Goal: Task Accomplishment & Management: Use online tool/utility

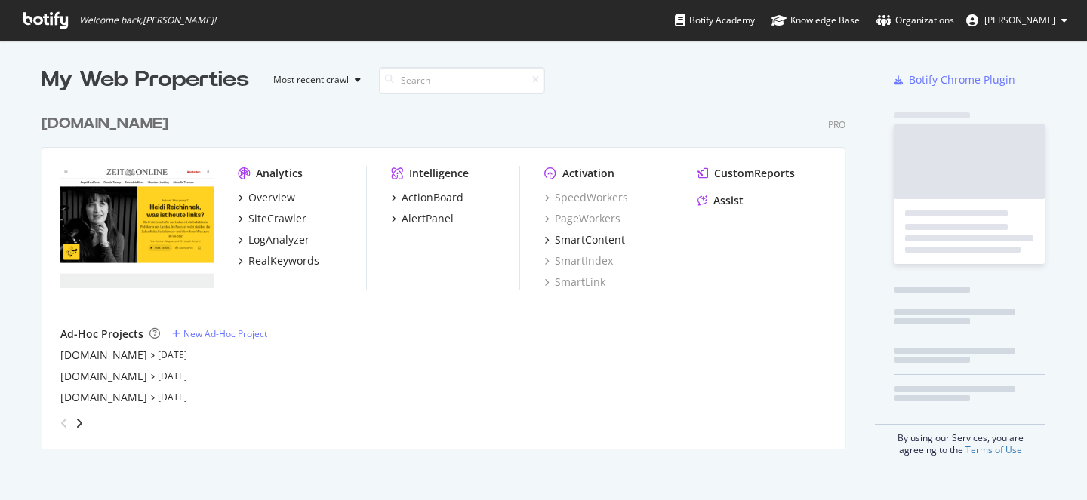
scroll to position [343, 805]
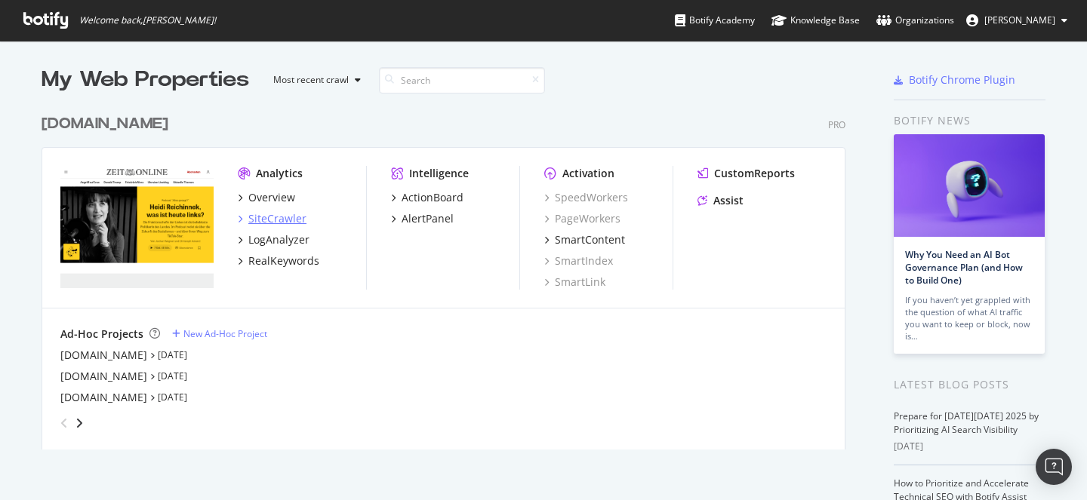
click at [280, 219] on div "SiteCrawler" at bounding box center [277, 218] width 58 height 15
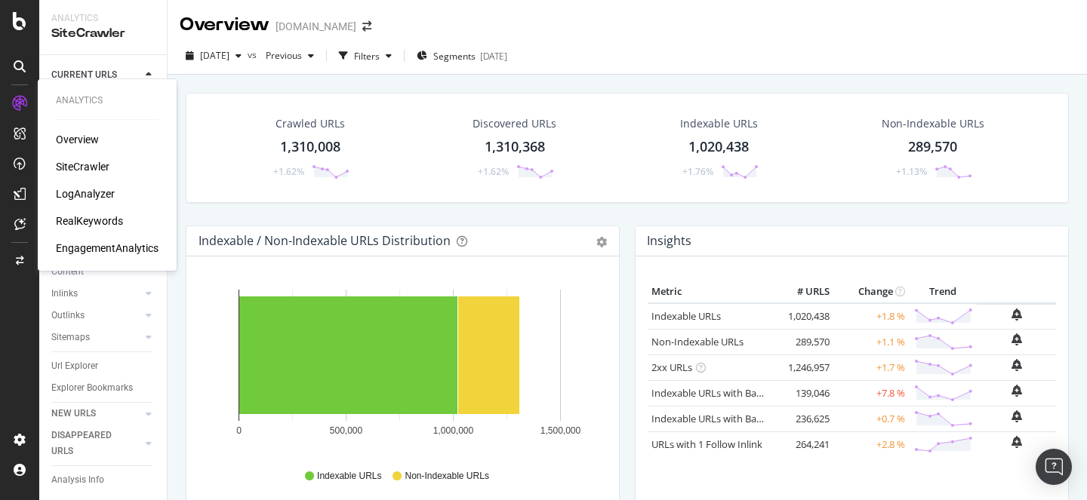
click at [98, 193] on div "LogAnalyzer" at bounding box center [85, 193] width 59 height 15
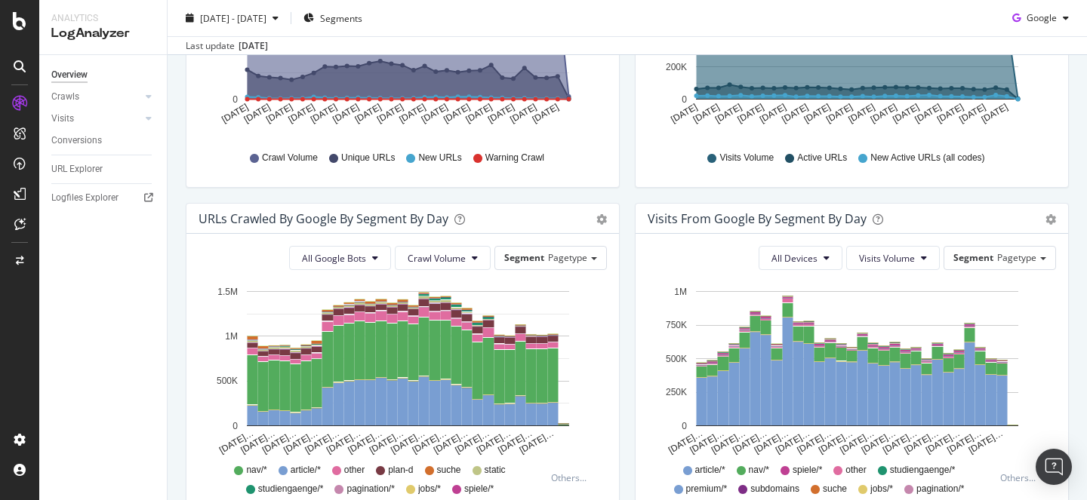
scroll to position [370, 0]
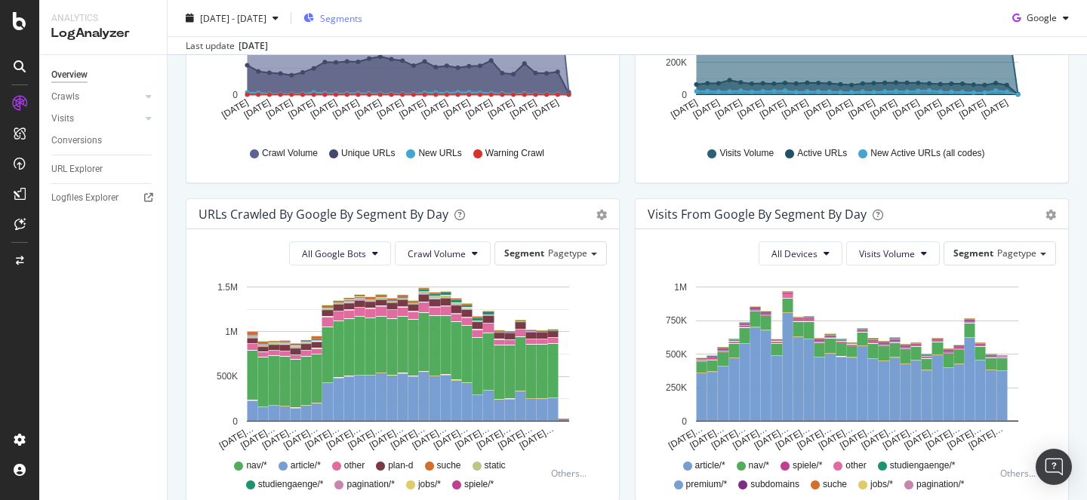
click at [362, 23] on span "Segments" at bounding box center [341, 17] width 42 height 13
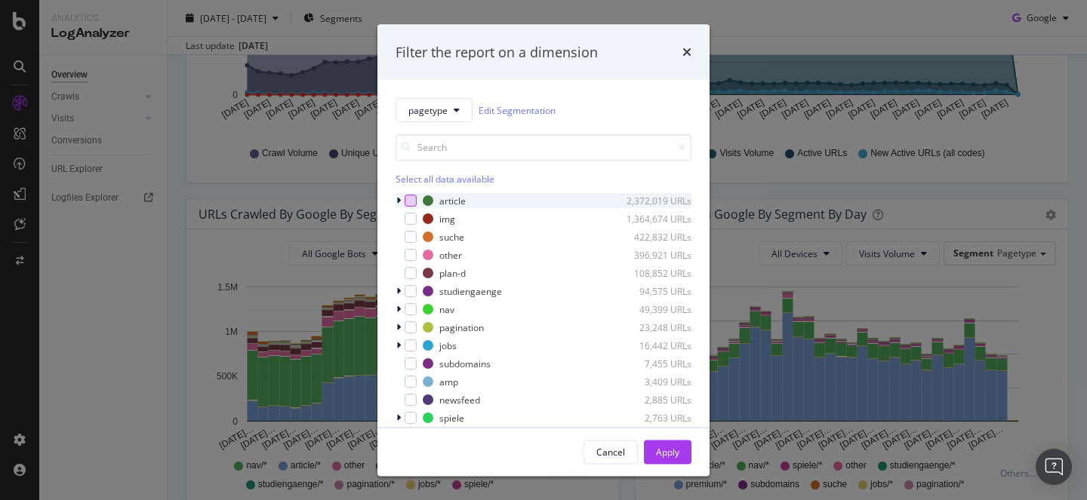
click at [412, 200] on div "modal" at bounding box center [411, 201] width 12 height 12
click at [675, 446] on div "Apply" at bounding box center [667, 451] width 23 height 13
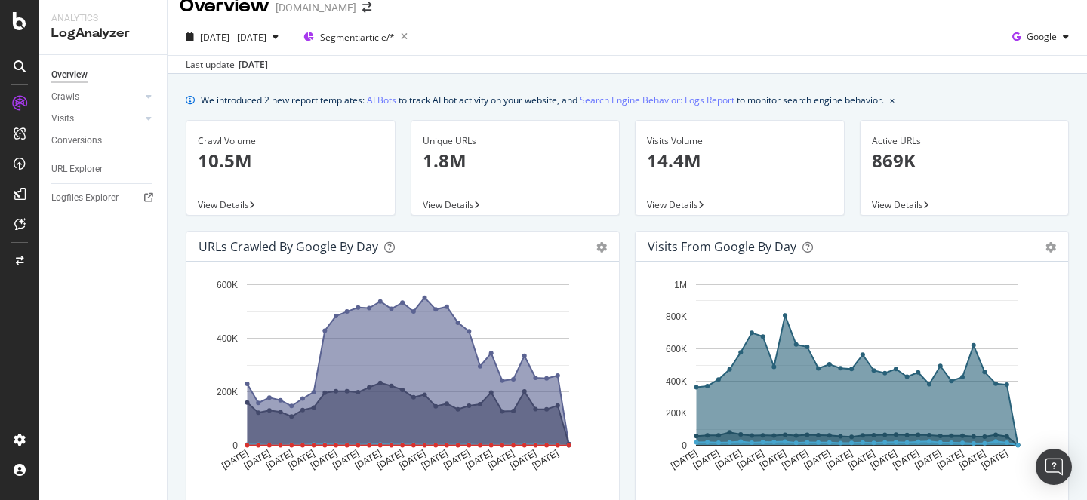
scroll to position [15, 0]
